Goal: Task Accomplishment & Management: Manage account settings

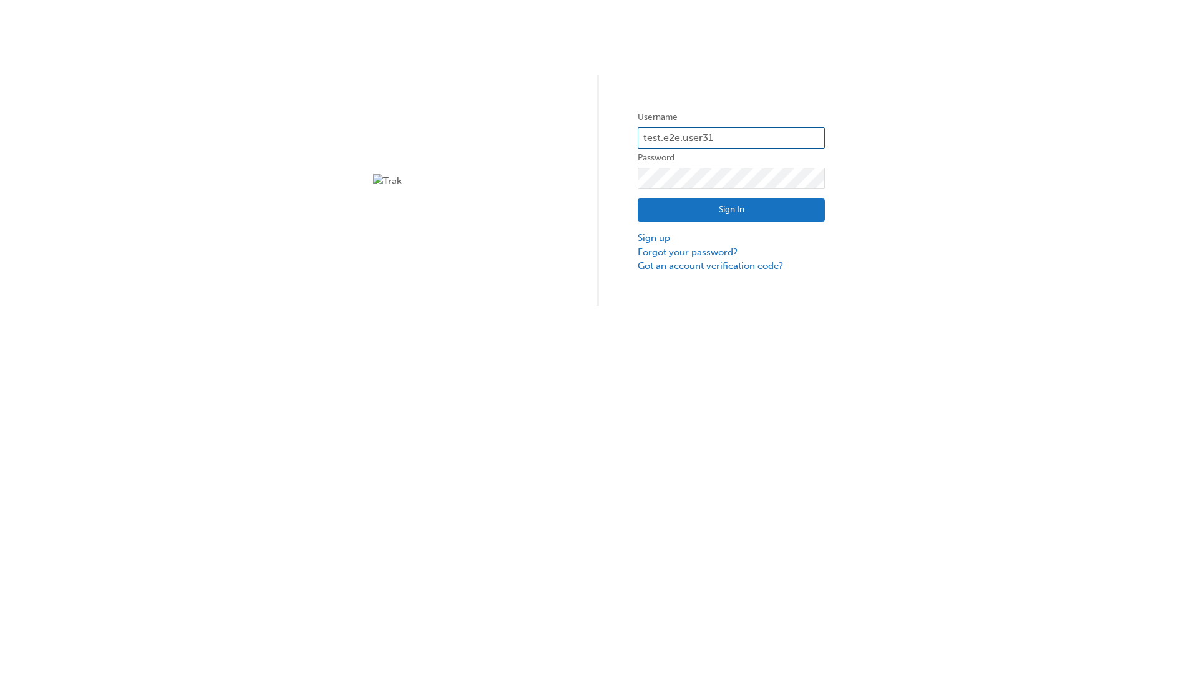
type input "test.e2e.user31"
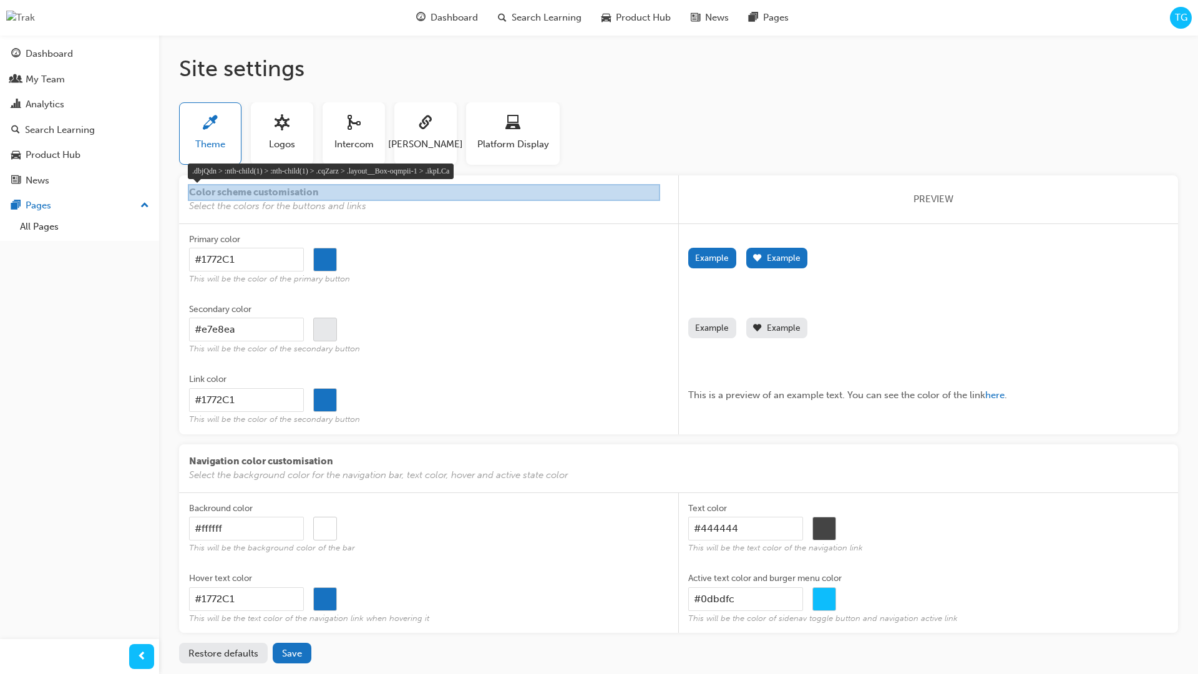
click at [349, 190] on div at bounding box center [424, 192] width 472 height 17
click at [281, 192] on div at bounding box center [424, 192] width 472 height 17
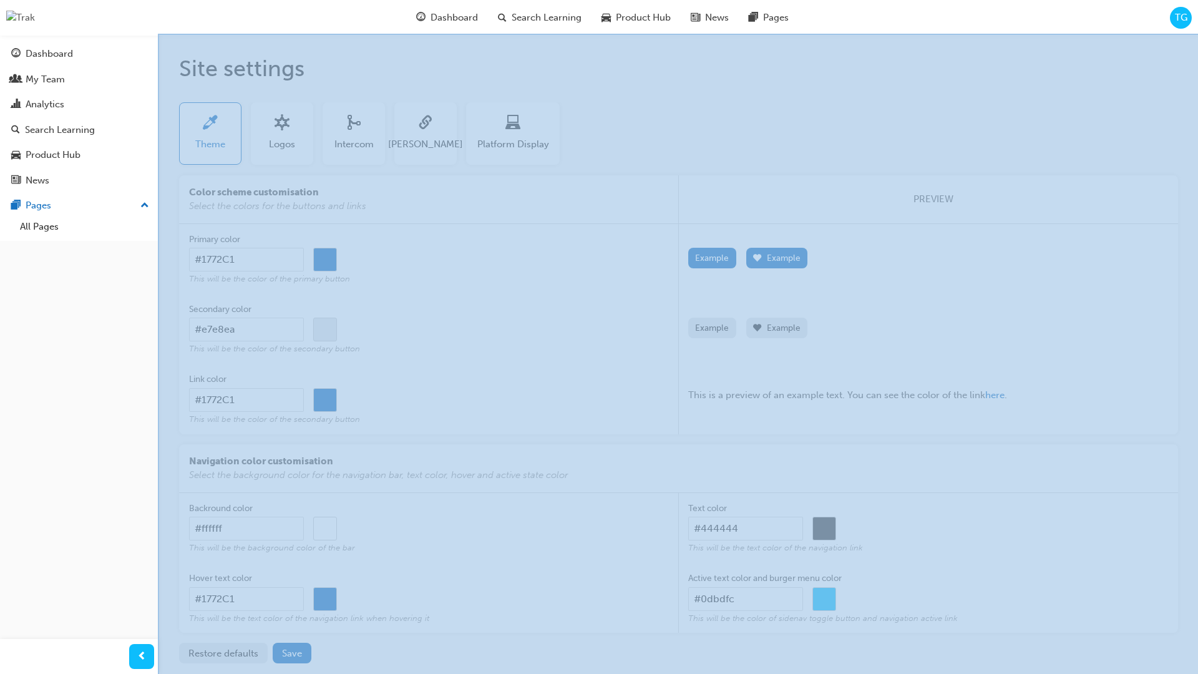
click at [472, 86] on div at bounding box center [679, 369] width 1042 height 671
